Goal: Task Accomplishment & Management: Complete application form

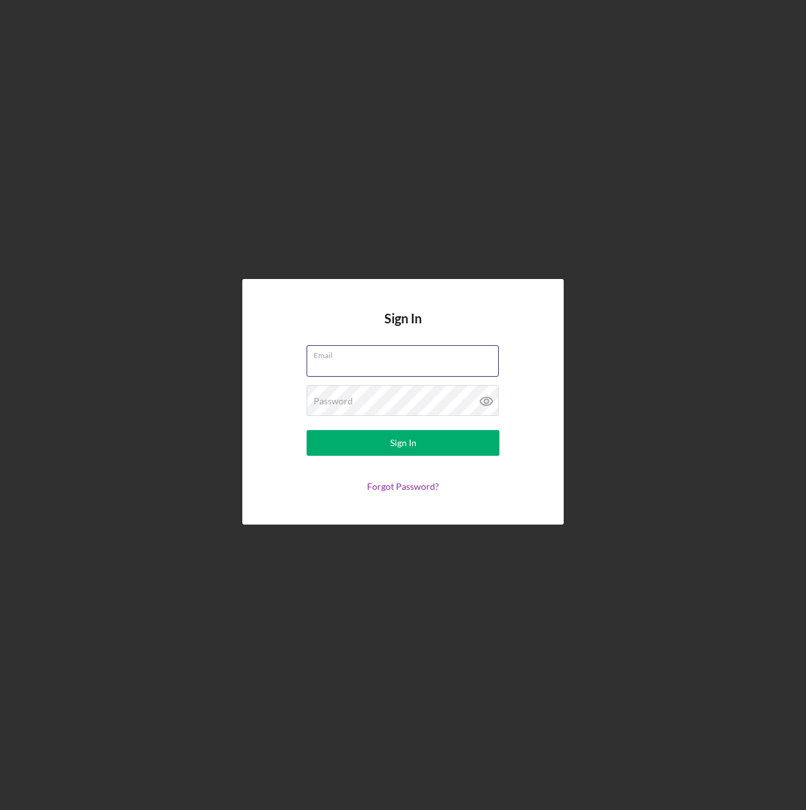
type input "[EMAIL_ADDRESS][DOMAIN_NAME]"
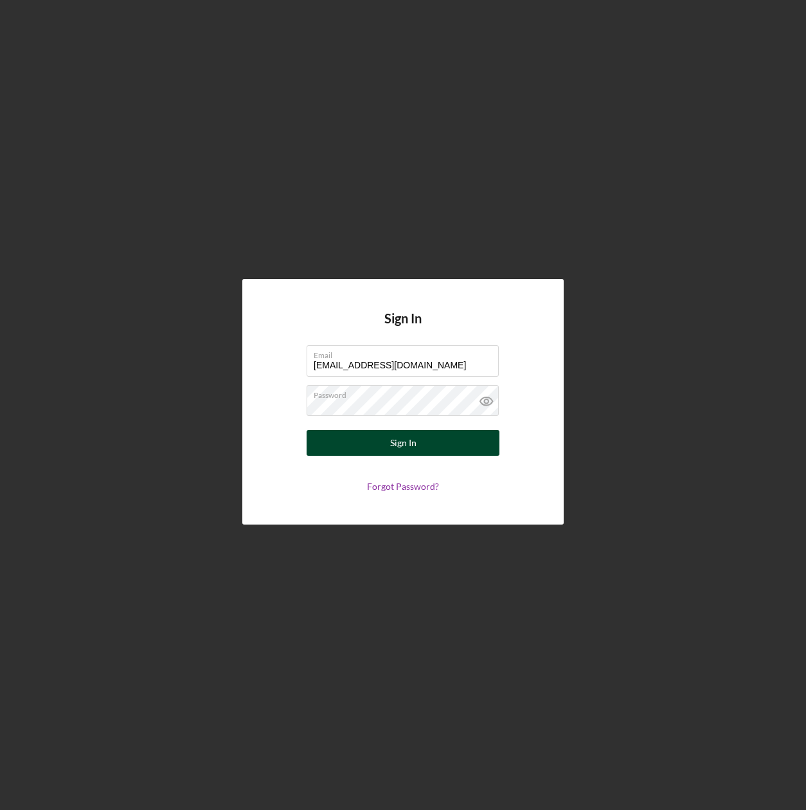
click at [415, 443] on div "Sign In" at bounding box center [403, 443] width 26 height 26
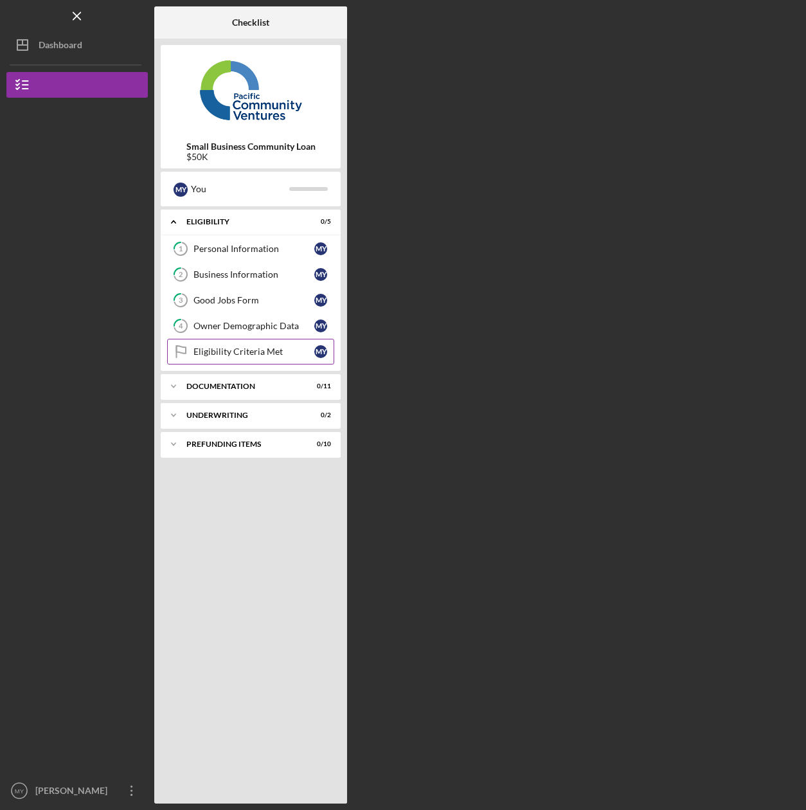
click at [249, 350] on div "Eligibility Criteria Met" at bounding box center [254, 352] width 121 height 10
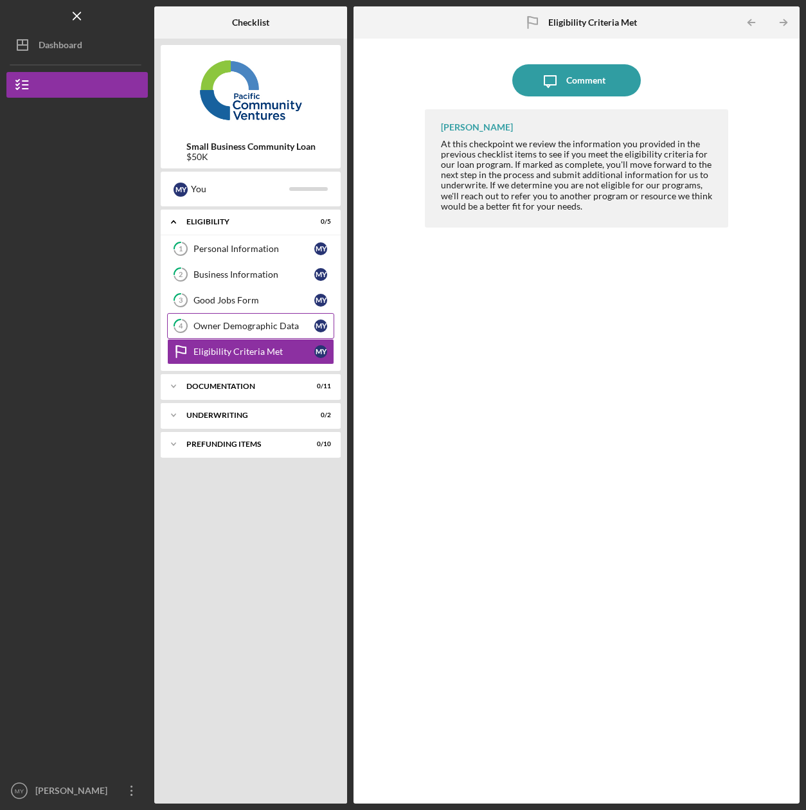
click at [242, 325] on div "Owner Demographic Data" at bounding box center [254, 326] width 121 height 10
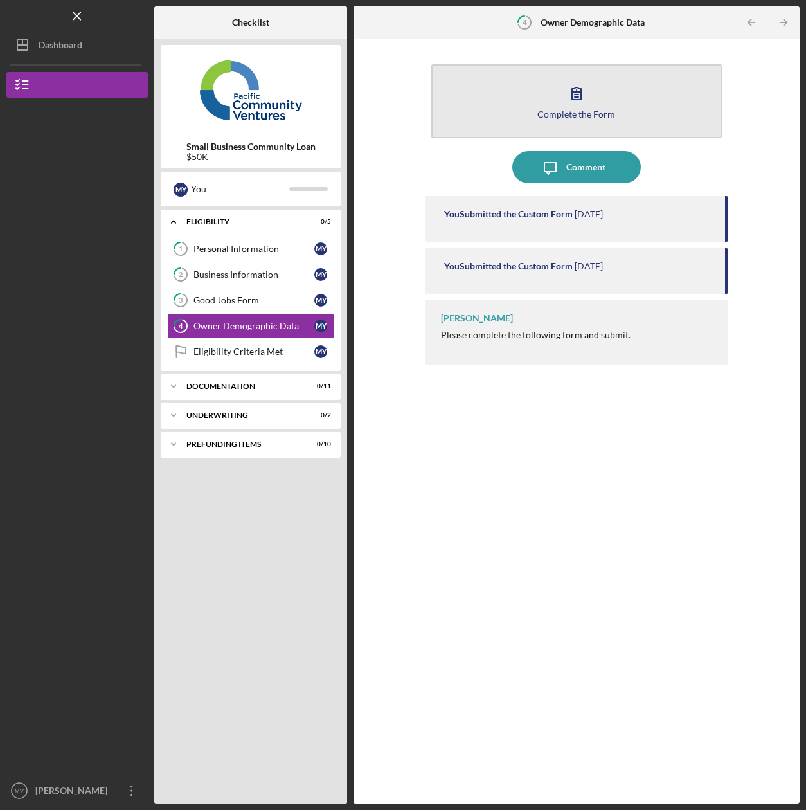
click at [589, 118] on div "Complete the Form" at bounding box center [576, 114] width 78 height 10
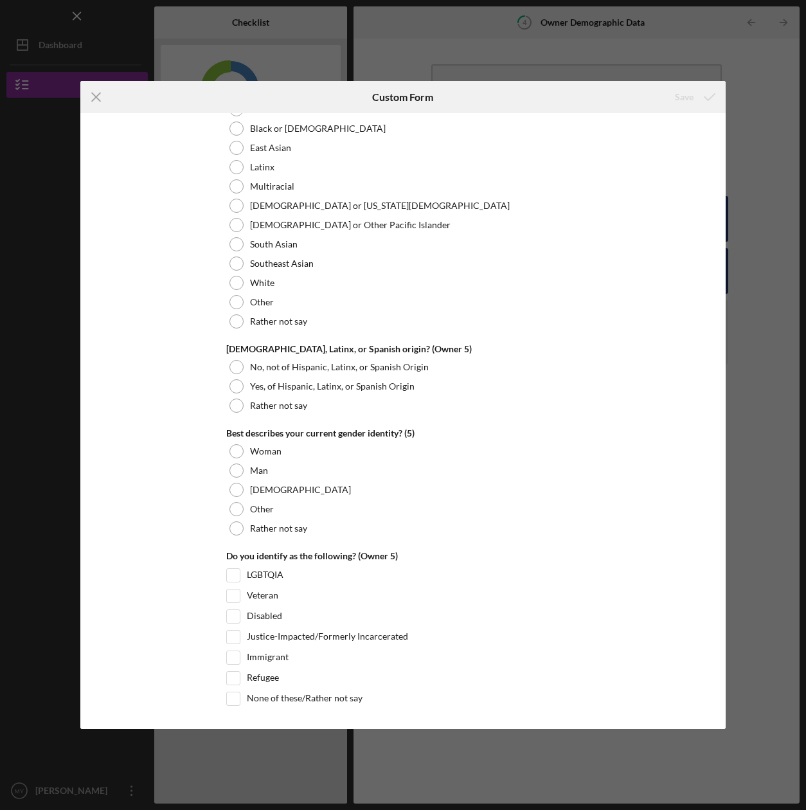
scroll to position [4690, 0]
click at [688, 98] on div "Save" at bounding box center [684, 97] width 19 height 26
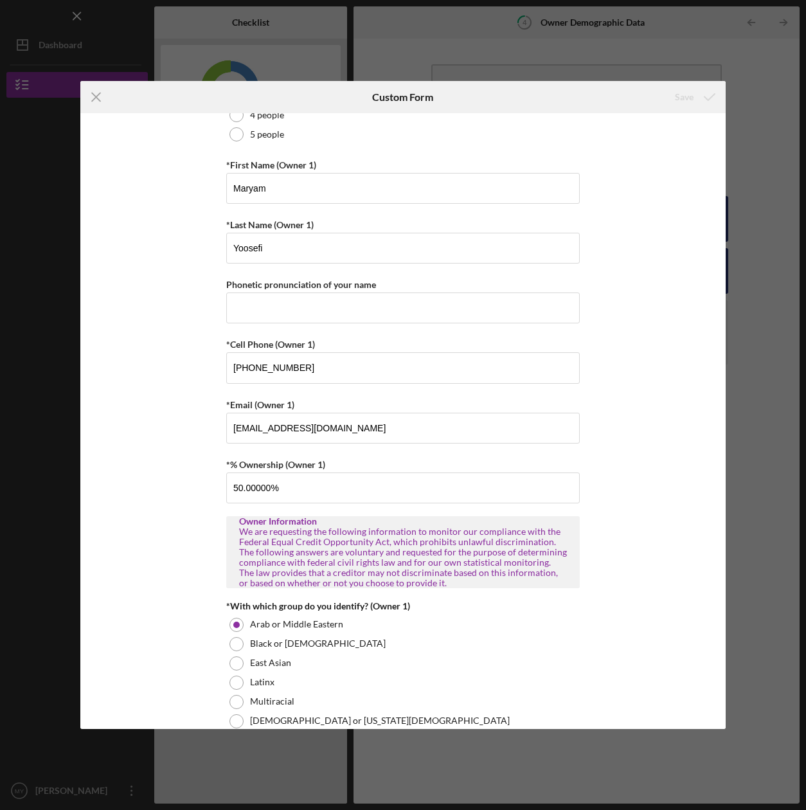
scroll to position [185, 0]
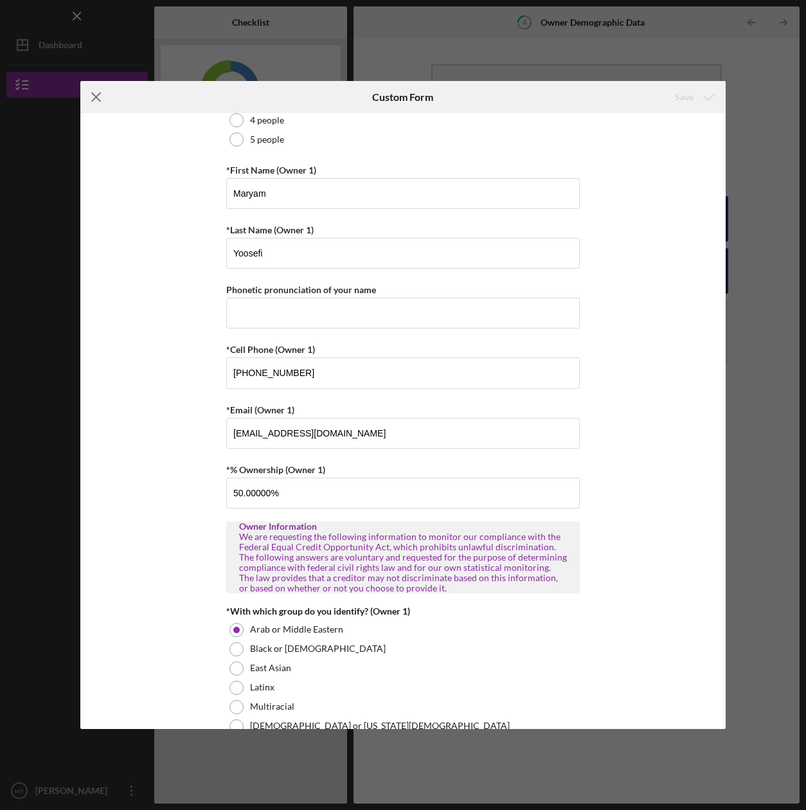
click at [97, 98] on line at bounding box center [97, 97] width 8 height 8
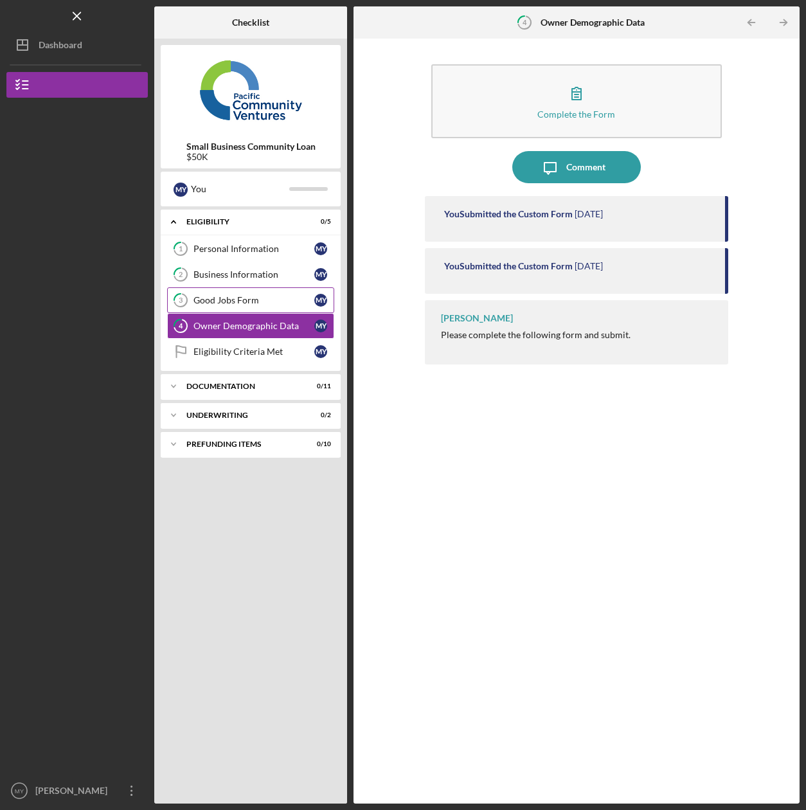
click at [230, 298] on div "Good Jobs Form" at bounding box center [254, 300] width 121 height 10
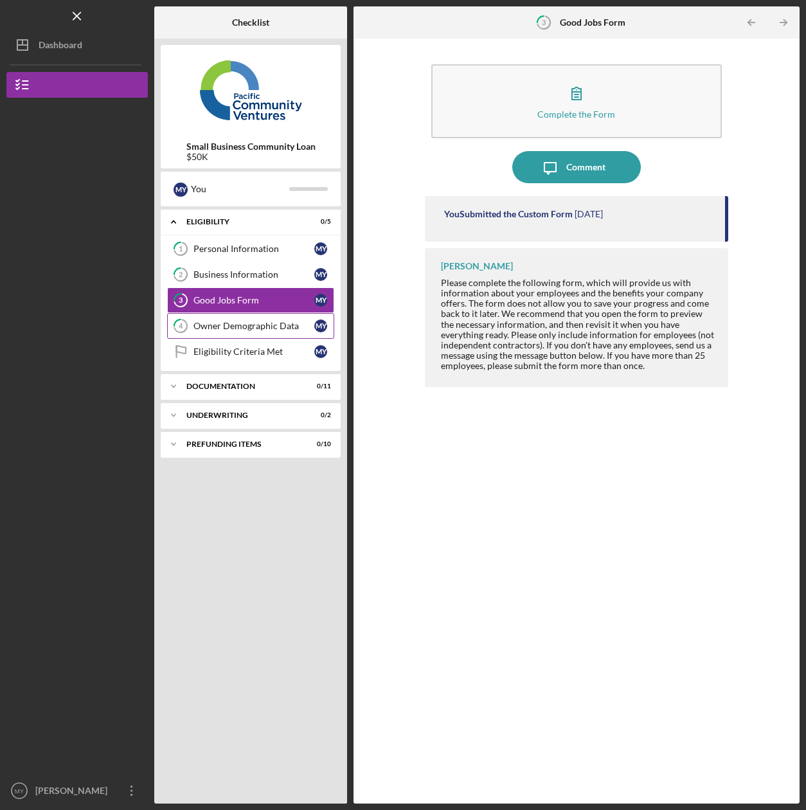
click at [220, 326] on div "Owner Demographic Data" at bounding box center [254, 326] width 121 height 10
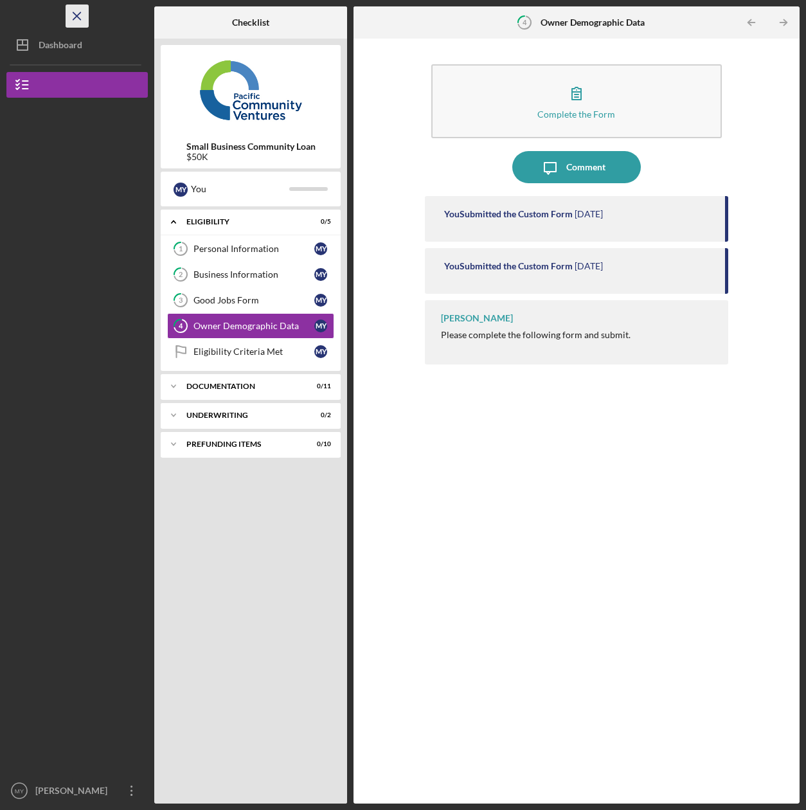
click at [75, 14] on line "button" at bounding box center [76, 15] width 7 height 7
